Goal: Information Seeking & Learning: Learn about a topic

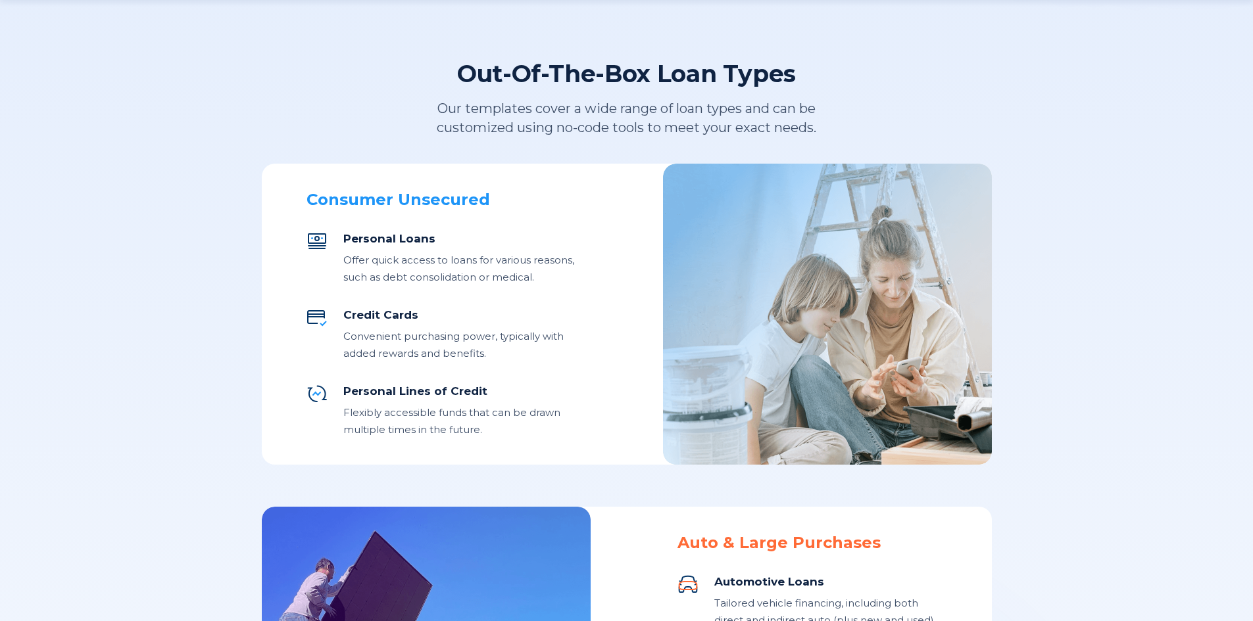
scroll to position [460, 0]
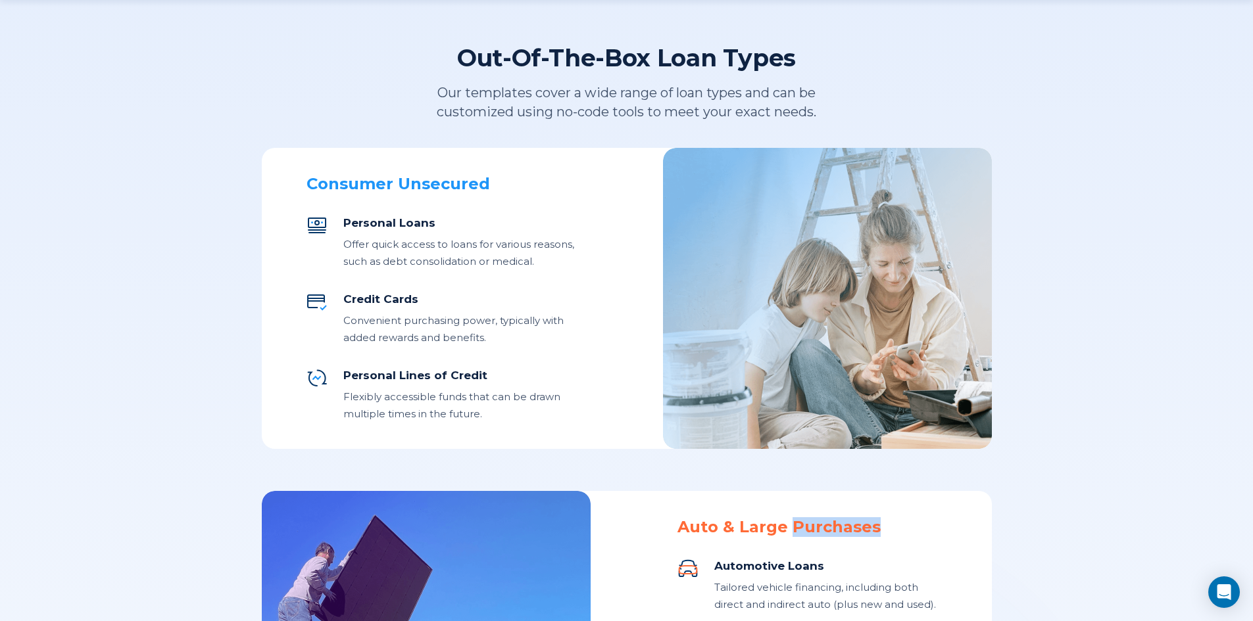
drag, startPoint x: 791, startPoint y: 527, endPoint x: 886, endPoint y: 521, distance: 95.5
click at [886, 521] on div "Auto & Large Purchases" at bounding box center [812, 528] width 270 height 20
click at [886, 522] on div "Auto & Large Purchases" at bounding box center [812, 528] width 270 height 20
drag, startPoint x: 876, startPoint y: 527, endPoint x: 671, endPoint y: 525, distance: 205.2
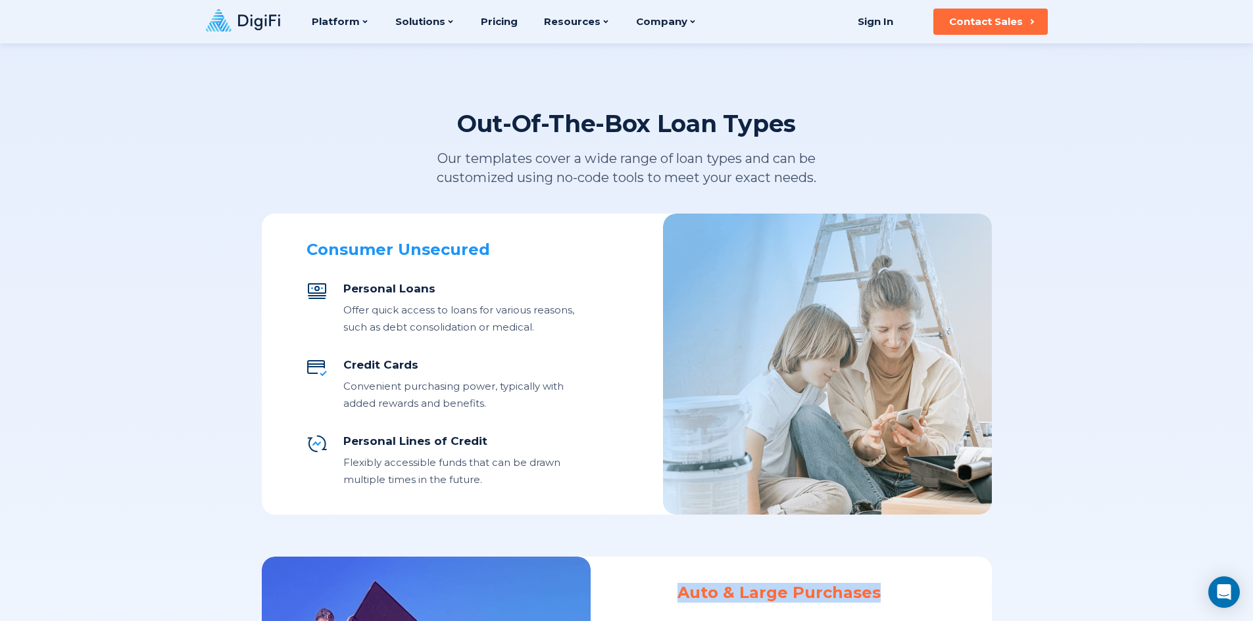
scroll to position [0, 0]
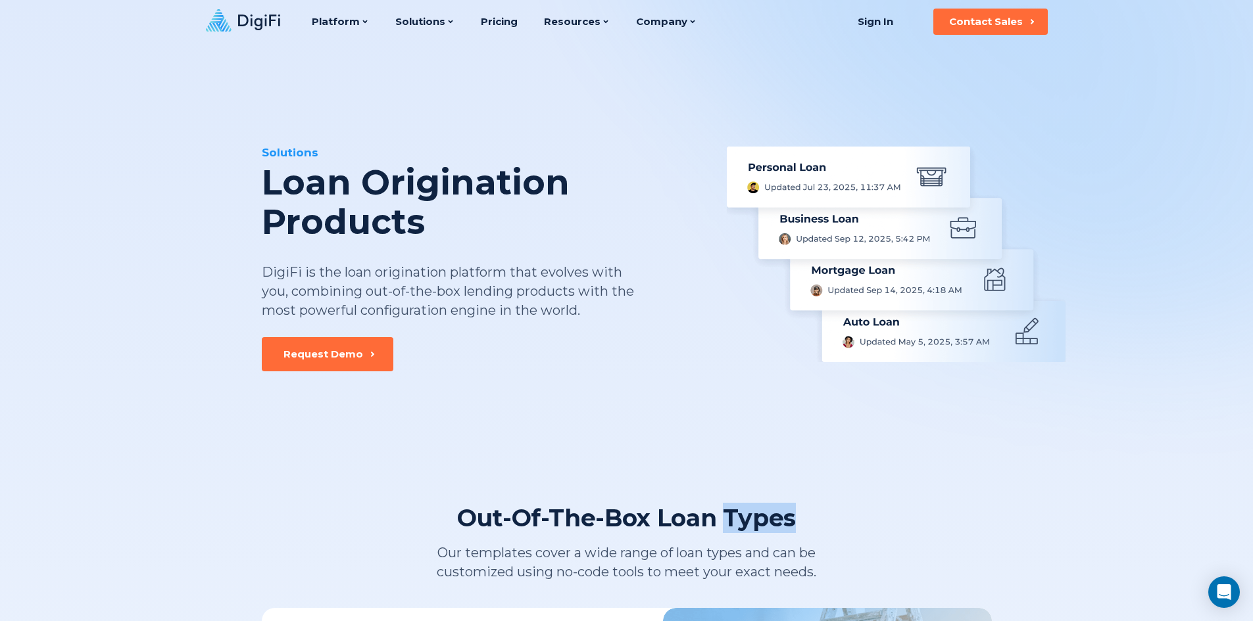
drag, startPoint x: 722, startPoint y: 520, endPoint x: 801, endPoint y: 515, distance: 79.0
click at [754, 519] on div "Out-Of-The-Box Loan Types" at bounding box center [626, 518] width 339 height 30
drag, startPoint x: 803, startPoint y: 518, endPoint x: 656, endPoint y: 520, distance: 146.7
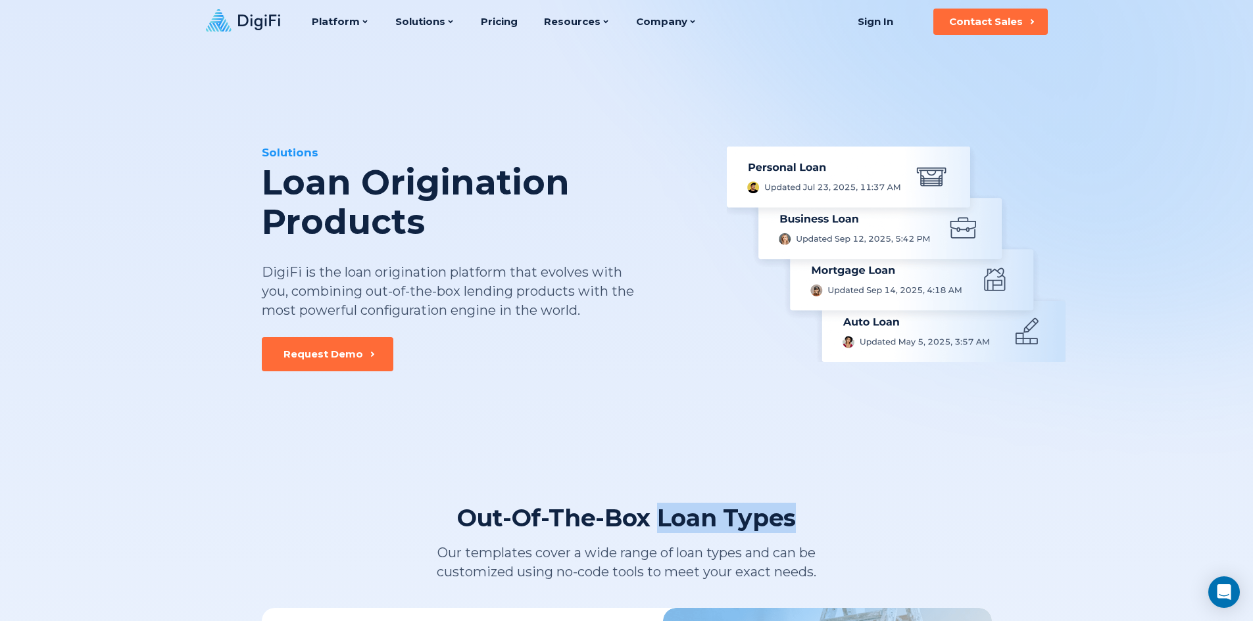
click at [764, 521] on div "Out-Of-The-Box Loan Types" at bounding box center [626, 518] width 339 height 30
drag, startPoint x: 792, startPoint y: 521, endPoint x: 680, endPoint y: 469, distance: 123.9
click at [662, 508] on div "Out-Of-The-Box Loan Types" at bounding box center [626, 518] width 339 height 30
